Goal: Transaction & Acquisition: Purchase product/service

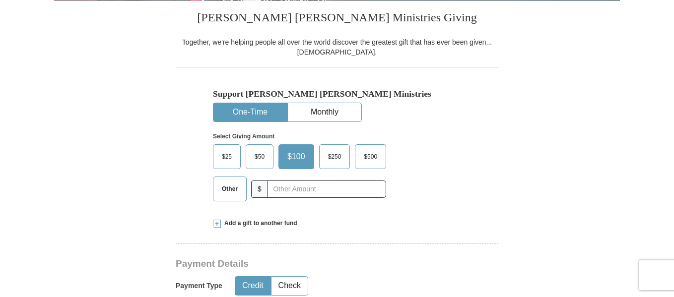
click at [230, 191] on span "Other" at bounding box center [230, 189] width 26 height 15
click at [0, 0] on input "Other" at bounding box center [0, 0] width 0 height 0
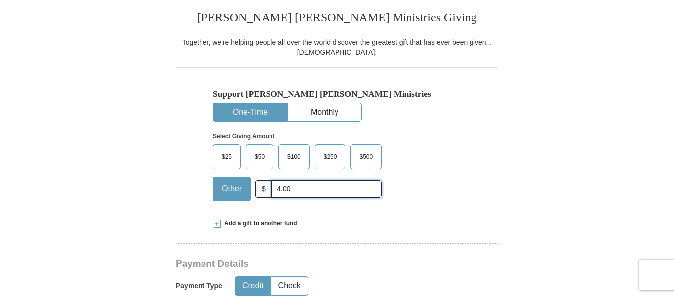
type input "4.00"
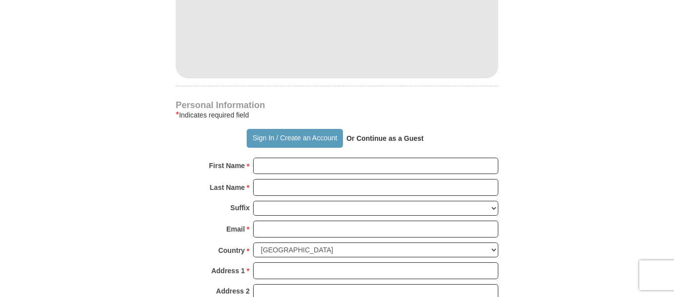
scroll to position [595, 0]
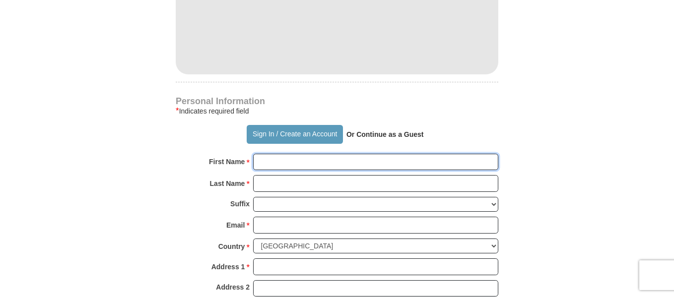
click at [267, 169] on input "First Name *" at bounding box center [375, 162] width 245 height 17
type input "[PERSON_NAME]"
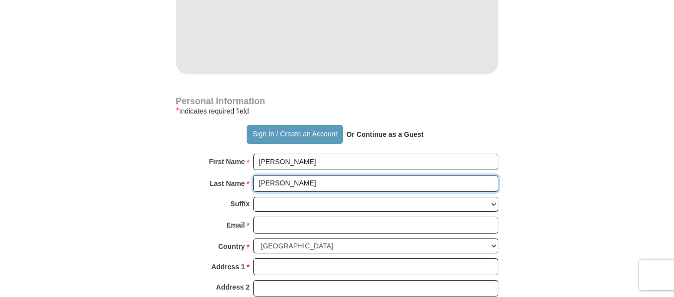
type input "[PERSON_NAME]"
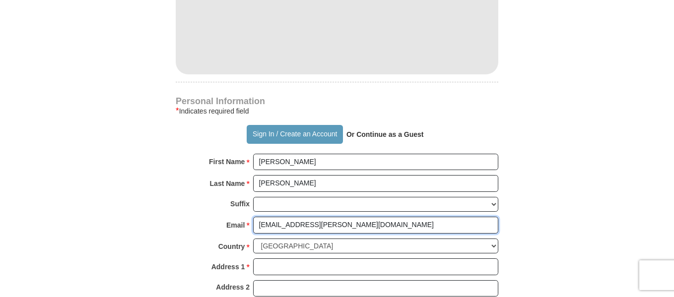
type input "[EMAIL_ADDRESS][PERSON_NAME][DOMAIN_NAME]"
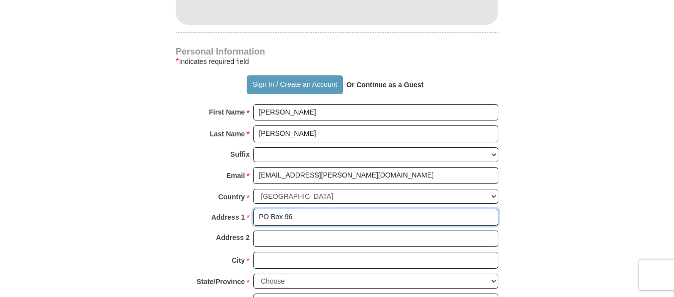
scroll to position [694, 0]
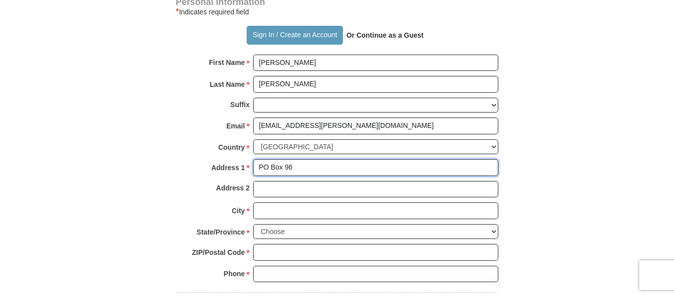
type input "PO Box 96"
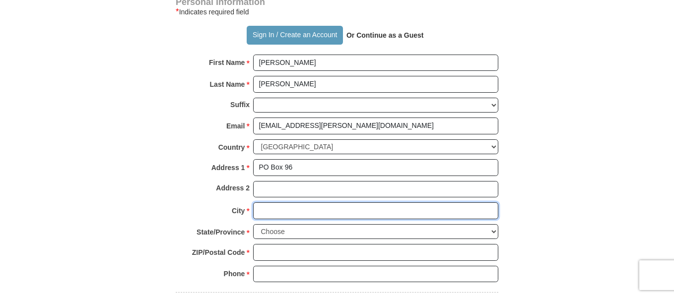
click at [275, 213] on input "City *" at bounding box center [375, 210] width 245 height 17
type input "Climax"
select select "MI"
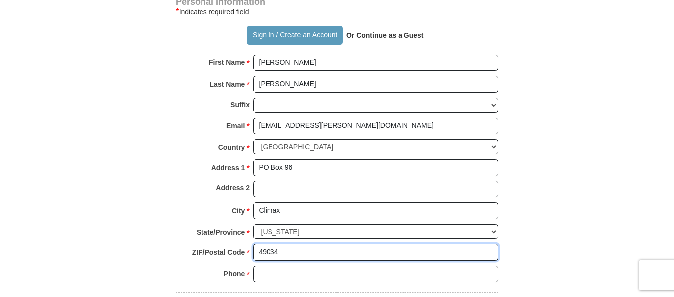
type input "49034"
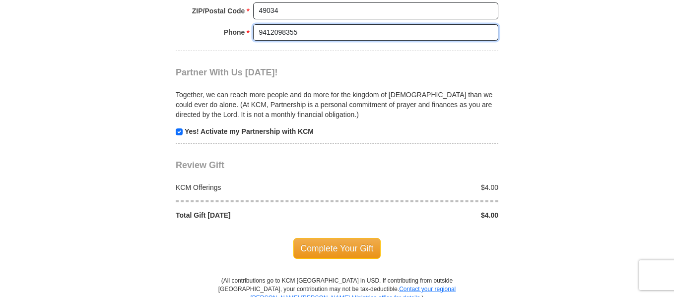
scroll to position [942, 0]
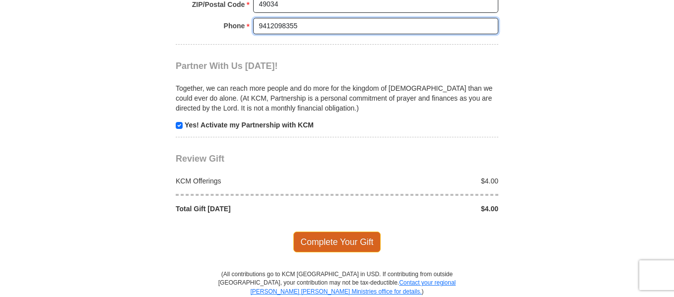
type input "9412098355"
click at [340, 242] on span "Complete Your Gift" at bounding box center [337, 242] width 88 height 21
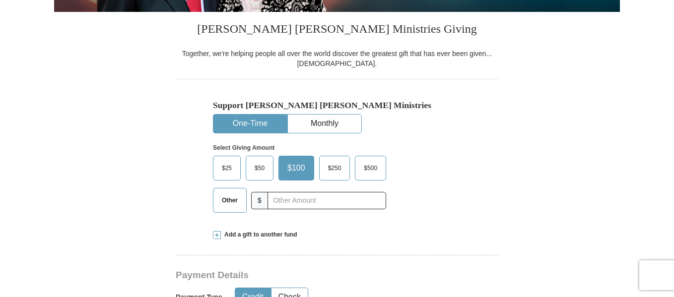
scroll to position [248, 0]
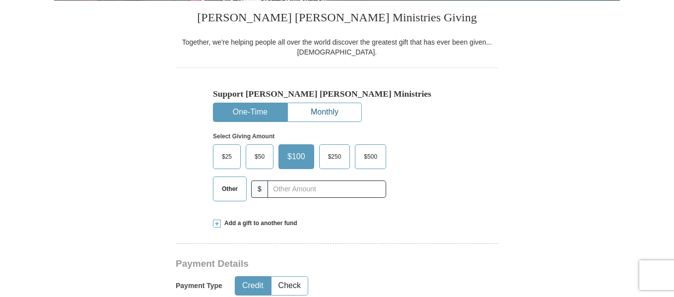
click at [319, 110] on button "Monthly" at bounding box center [324, 112] width 73 height 18
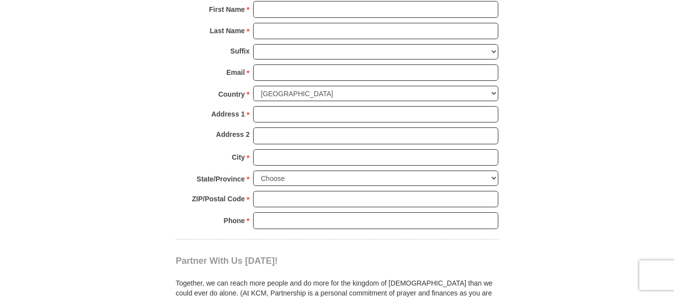
scroll to position [992, 0]
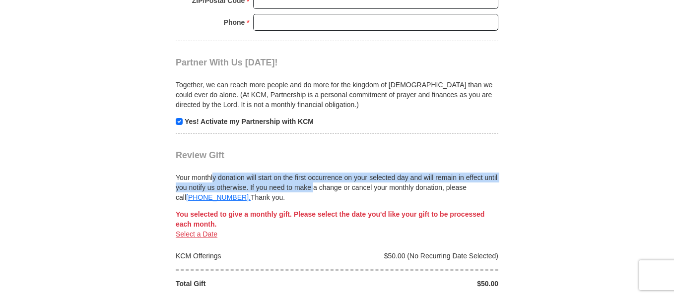
drag, startPoint x: 171, startPoint y: 174, endPoint x: 275, endPoint y: 192, distance: 106.3
click at [208, 180] on div "Your monthly donation will start on the first occurrence on your selected day a…" at bounding box center [337, 182] width 322 height 42
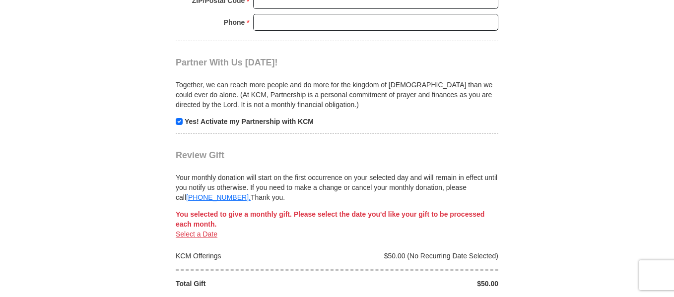
drag, startPoint x: 175, startPoint y: 179, endPoint x: 293, endPoint y: 198, distance: 119.6
copy div "Your monthly donation will start on the first occurrence on your selected day a…"
